Goal: Task Accomplishment & Management: Complete application form

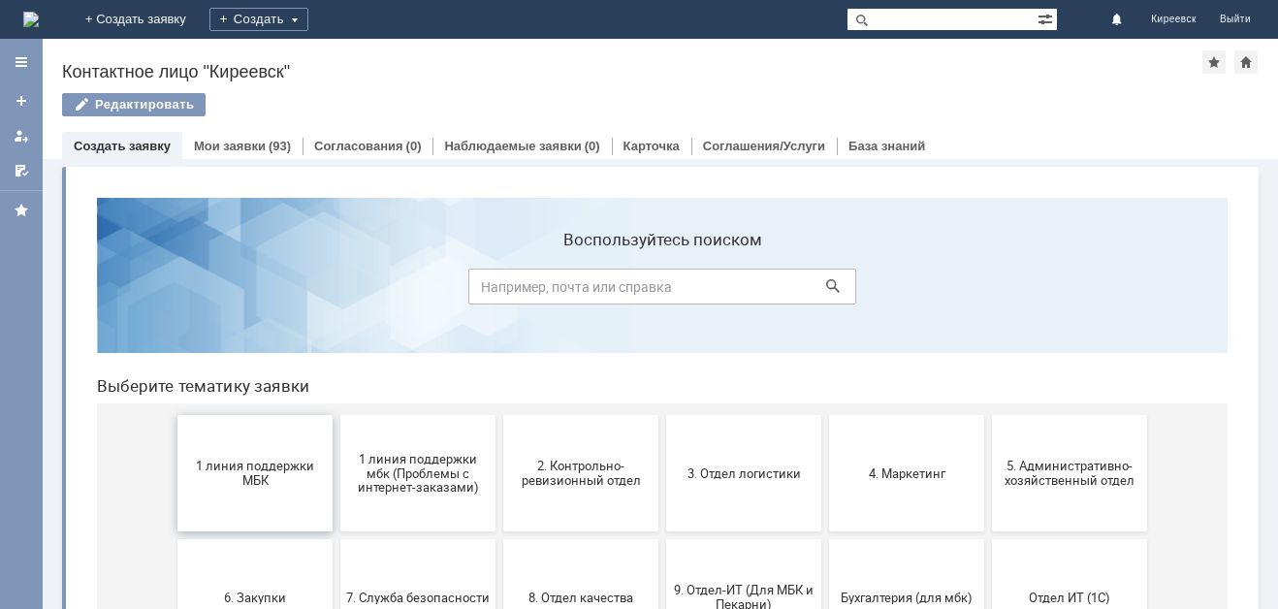
click at [251, 469] on span "1 линия поддержки МБК" at bounding box center [254, 473] width 143 height 29
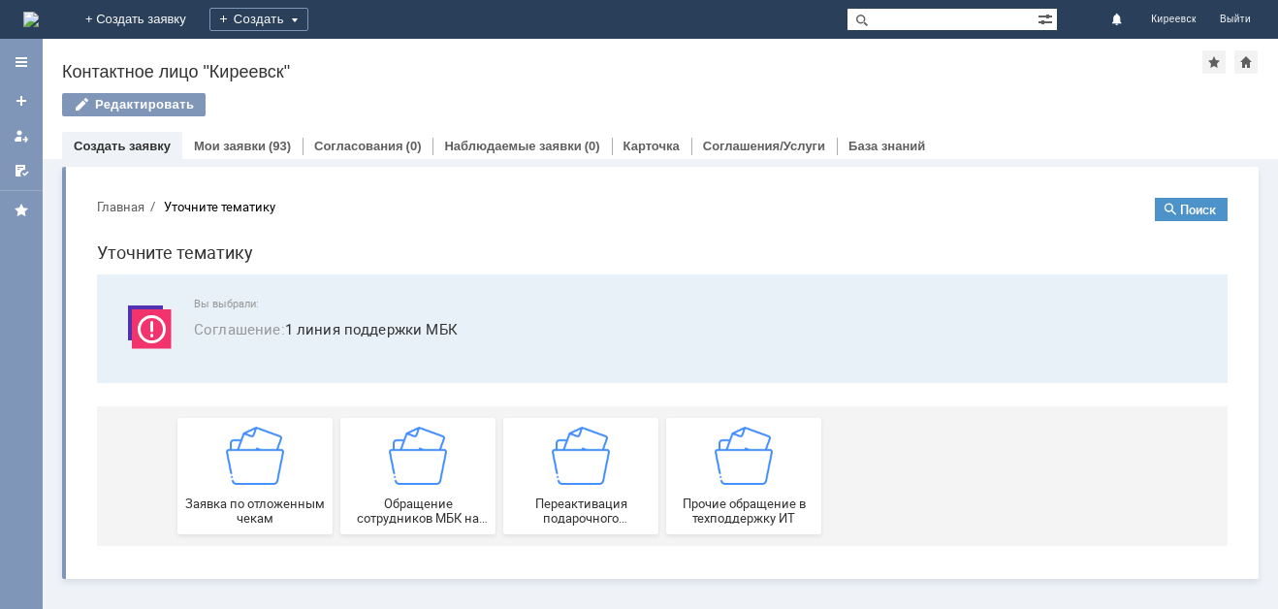
click at [251, 469] on img at bounding box center [255, 456] width 58 height 58
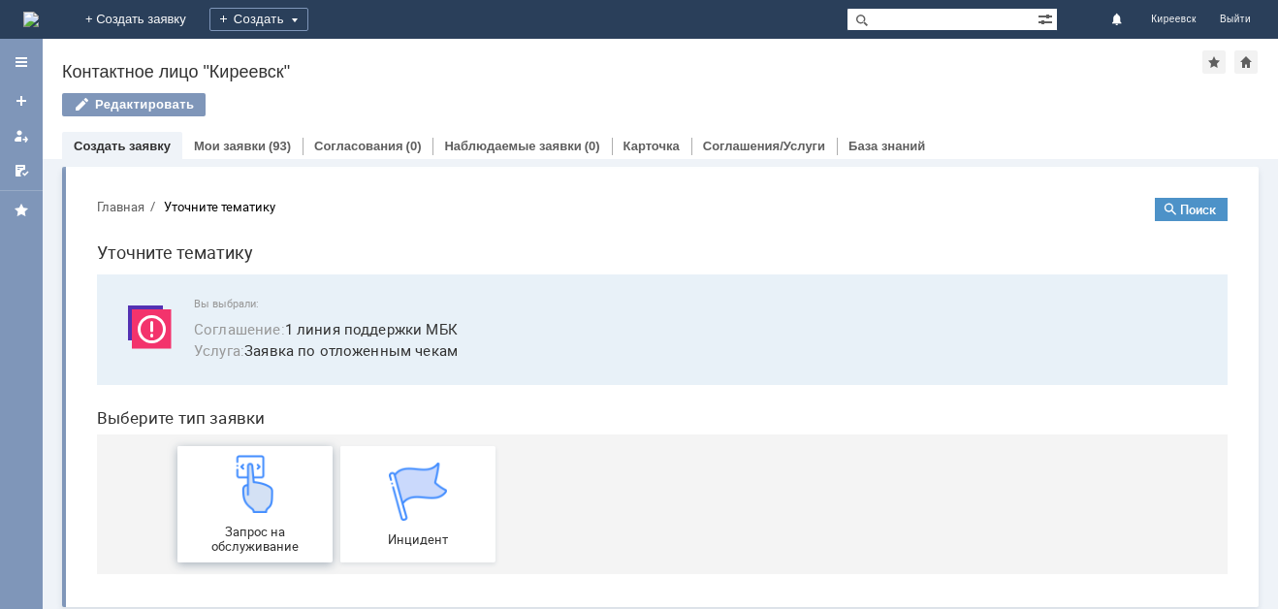
click at [261, 472] on img at bounding box center [255, 484] width 58 height 58
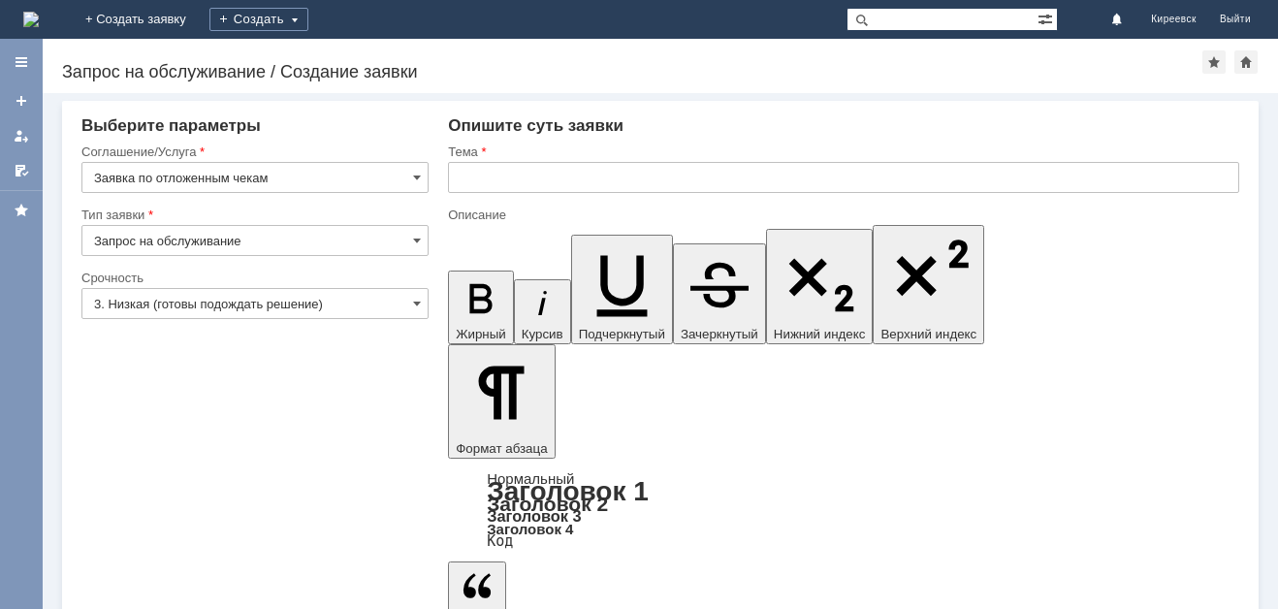
click at [246, 246] on input "Запрос на обслуживание" at bounding box center [254, 240] width 347 height 31
click at [220, 308] on input "3. Низкая (готовы подождать решение)" at bounding box center [254, 303] width 347 height 31
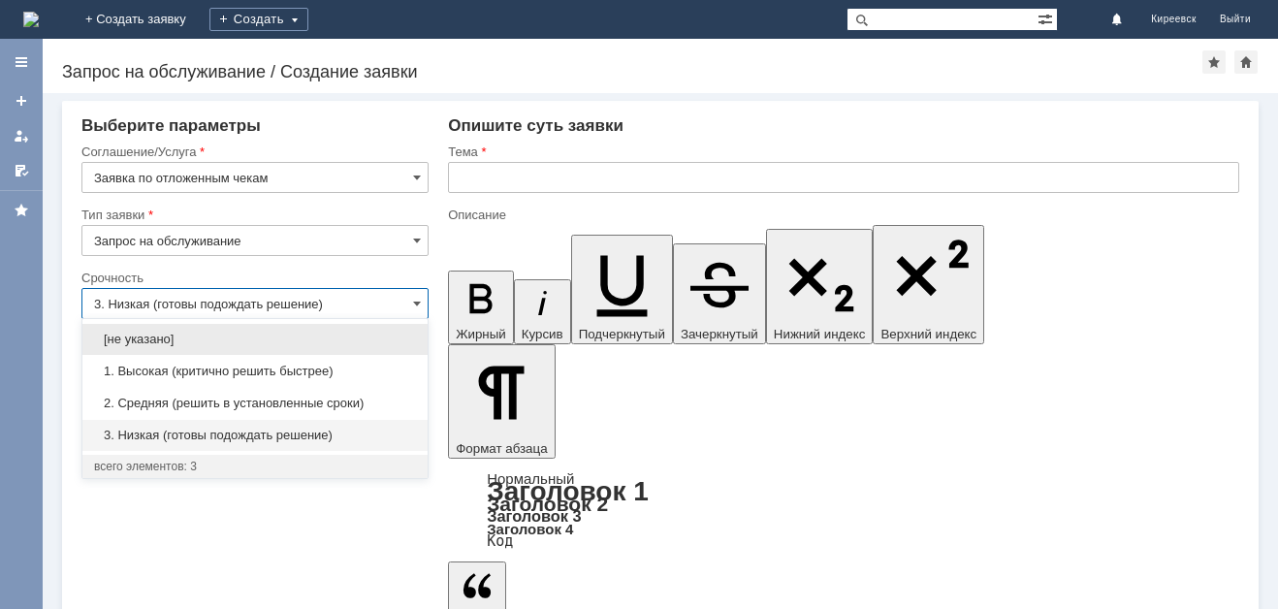
type input "Запрос на обслуживание"
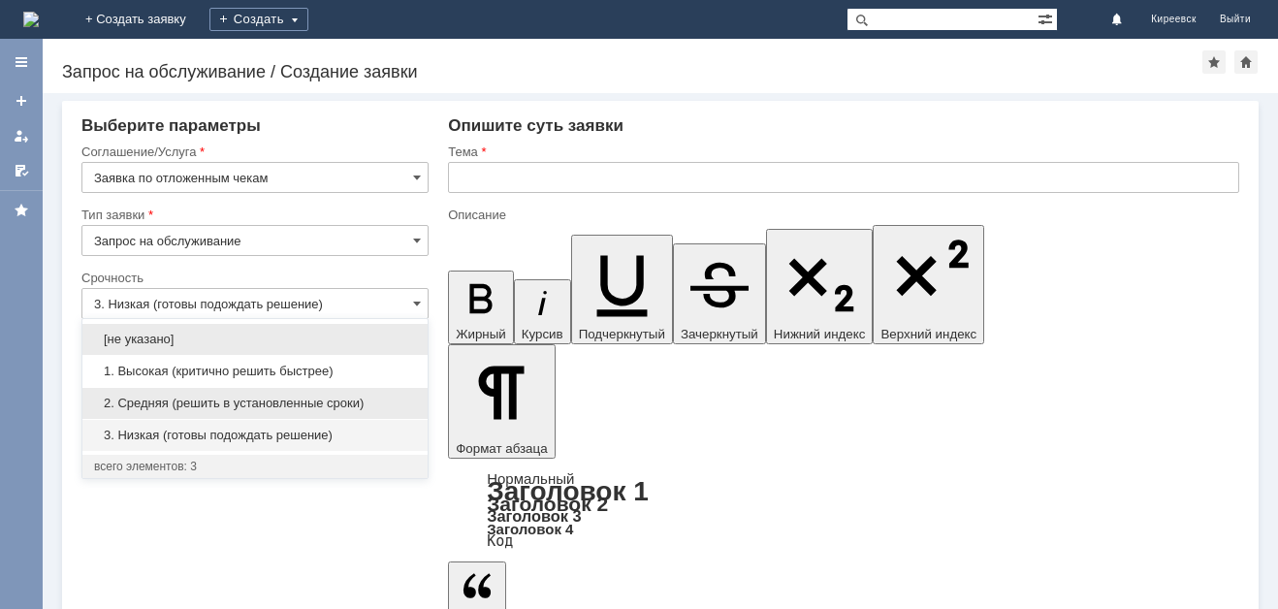
click at [224, 401] on span "2. Средняя (решить в установленные сроки)" at bounding box center [255, 404] width 322 height 16
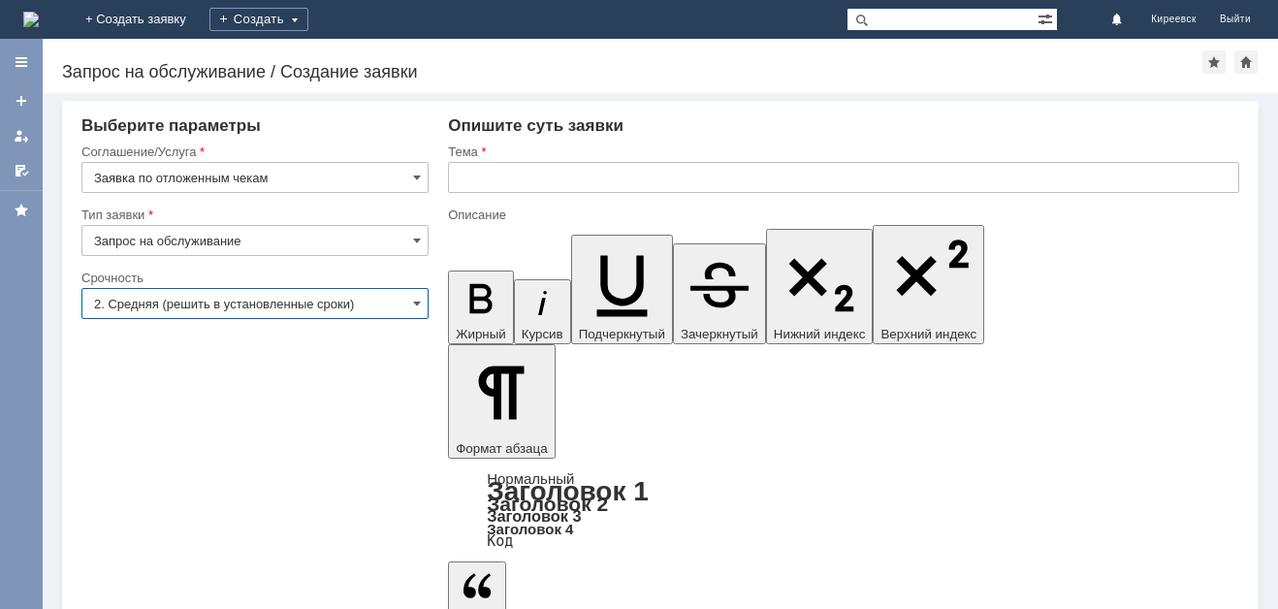
type input "2. Средняя (решить в установленные сроки)"
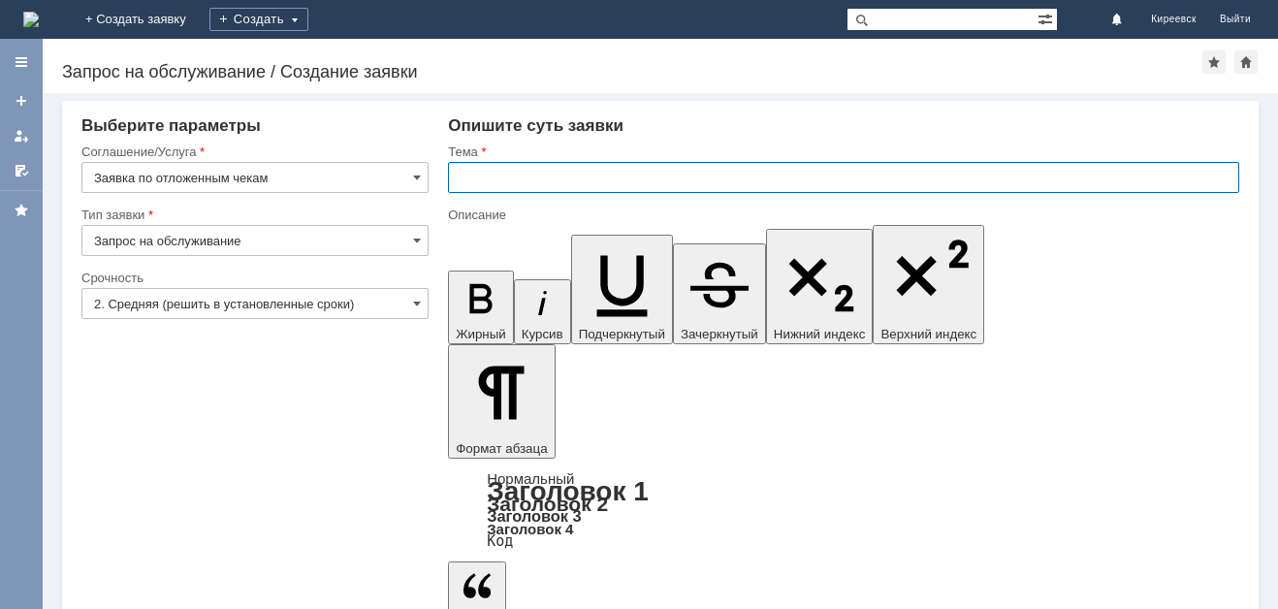
click at [530, 189] on input "text" at bounding box center [843, 177] width 791 height 31
type input "МБК Киреевск Отложенные чеки."
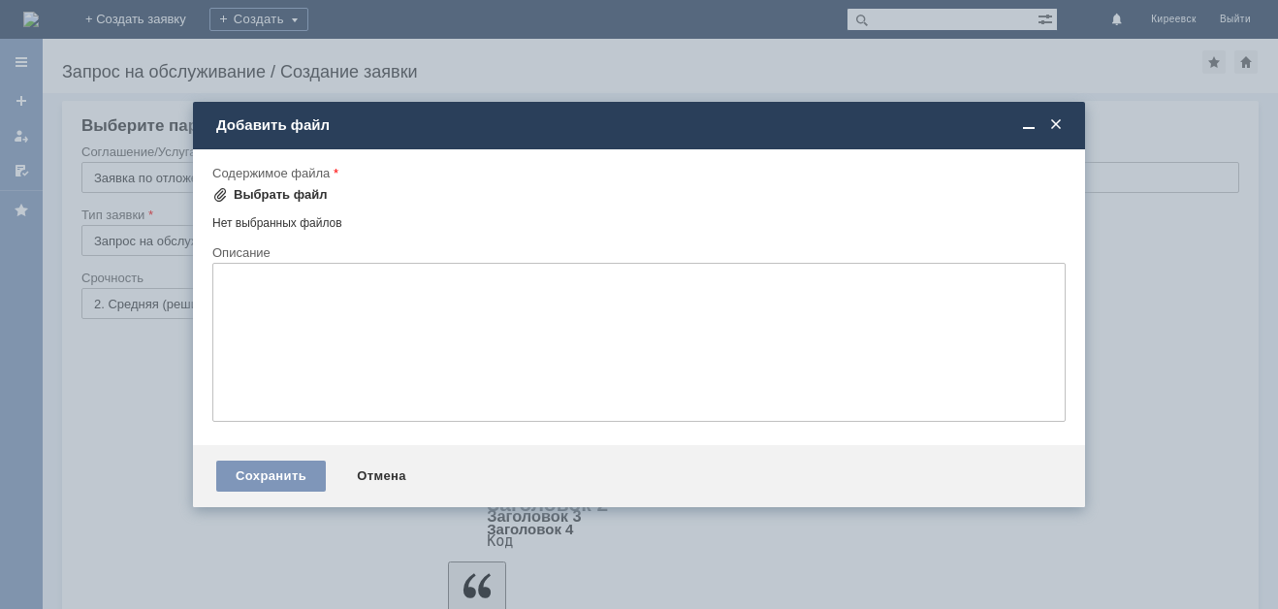
click at [302, 187] on div "Выбрать файл" at bounding box center [281, 195] width 94 height 16
click at [277, 193] on div "Выбрать файл" at bounding box center [281, 195] width 94 height 16
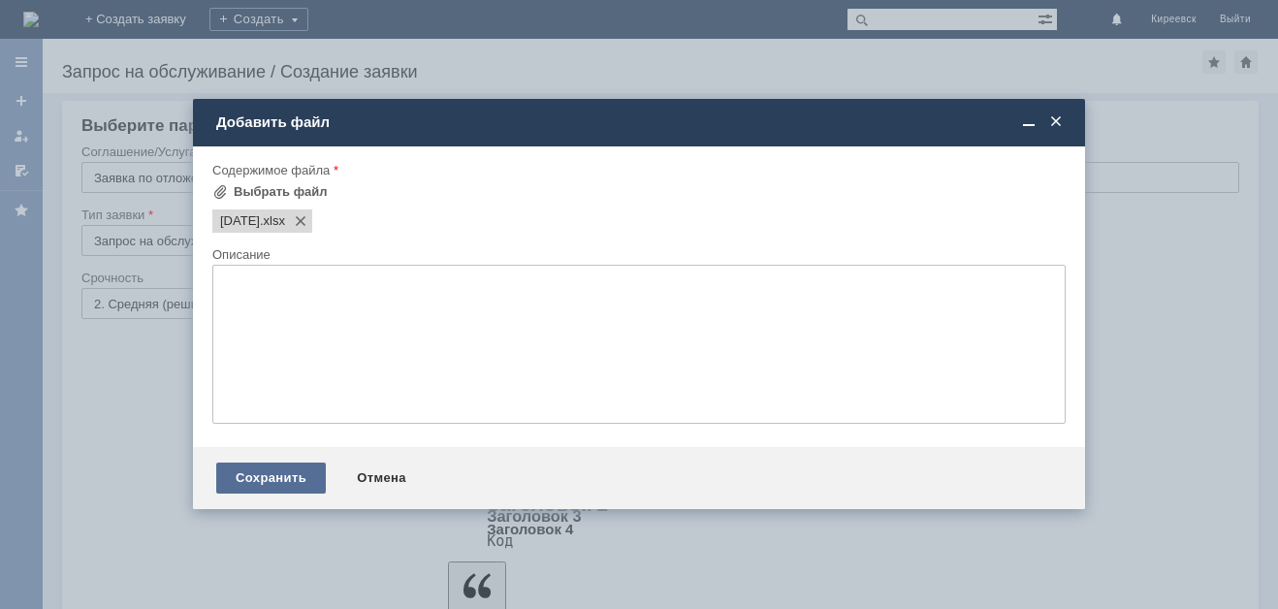
click at [273, 478] on div "Сохранить" at bounding box center [271, 477] width 110 height 31
